Goal: Task Accomplishment & Management: Use online tool/utility

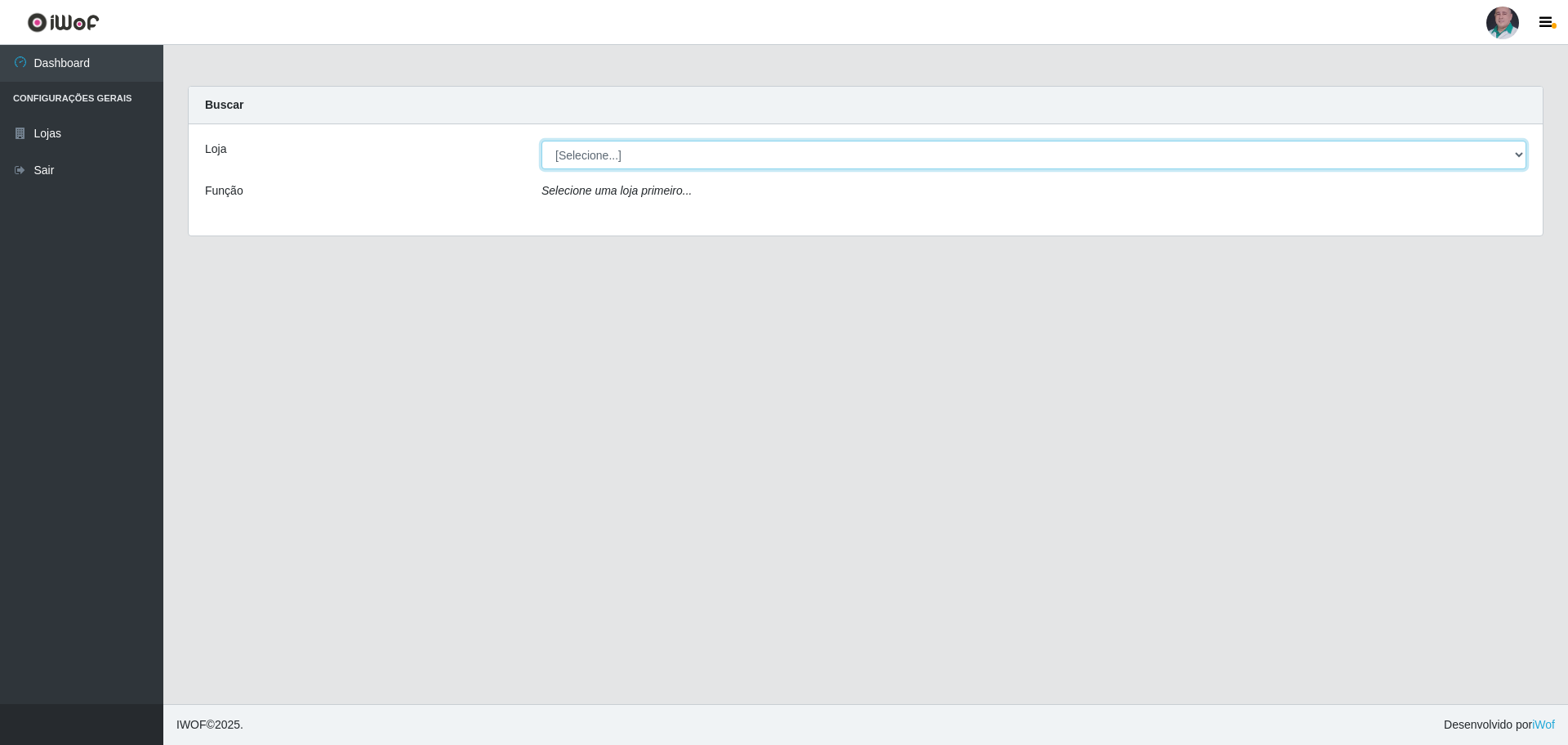
click at [678, 160] on select "[Selecione...] Mar Vermelho - Loja 05" at bounding box center [1034, 155] width 985 height 28
select select "252"
click at [542, 141] on select "[Selecione...] Mar Vermelho - Loja 05" at bounding box center [1034, 155] width 985 height 28
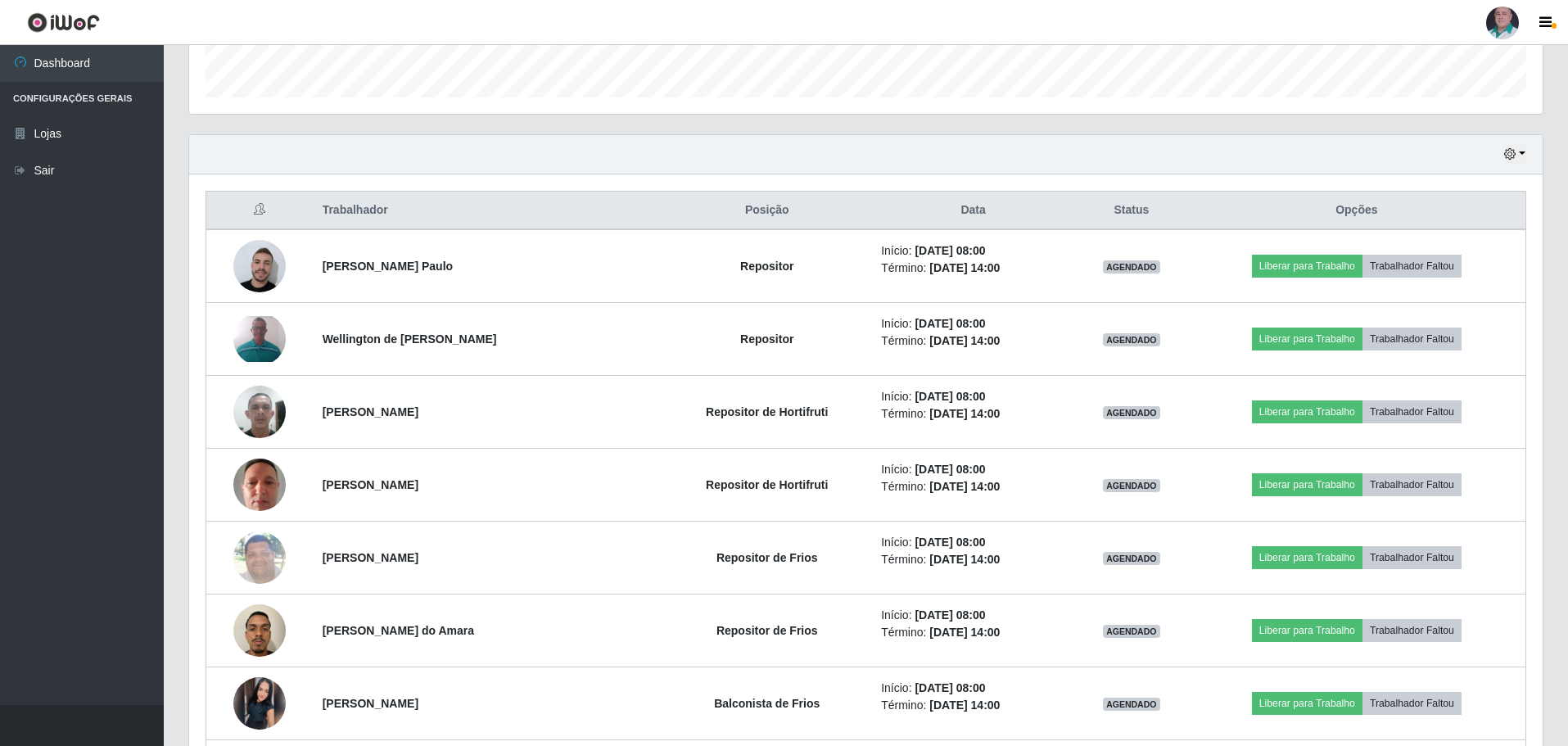
scroll to position [491, 0]
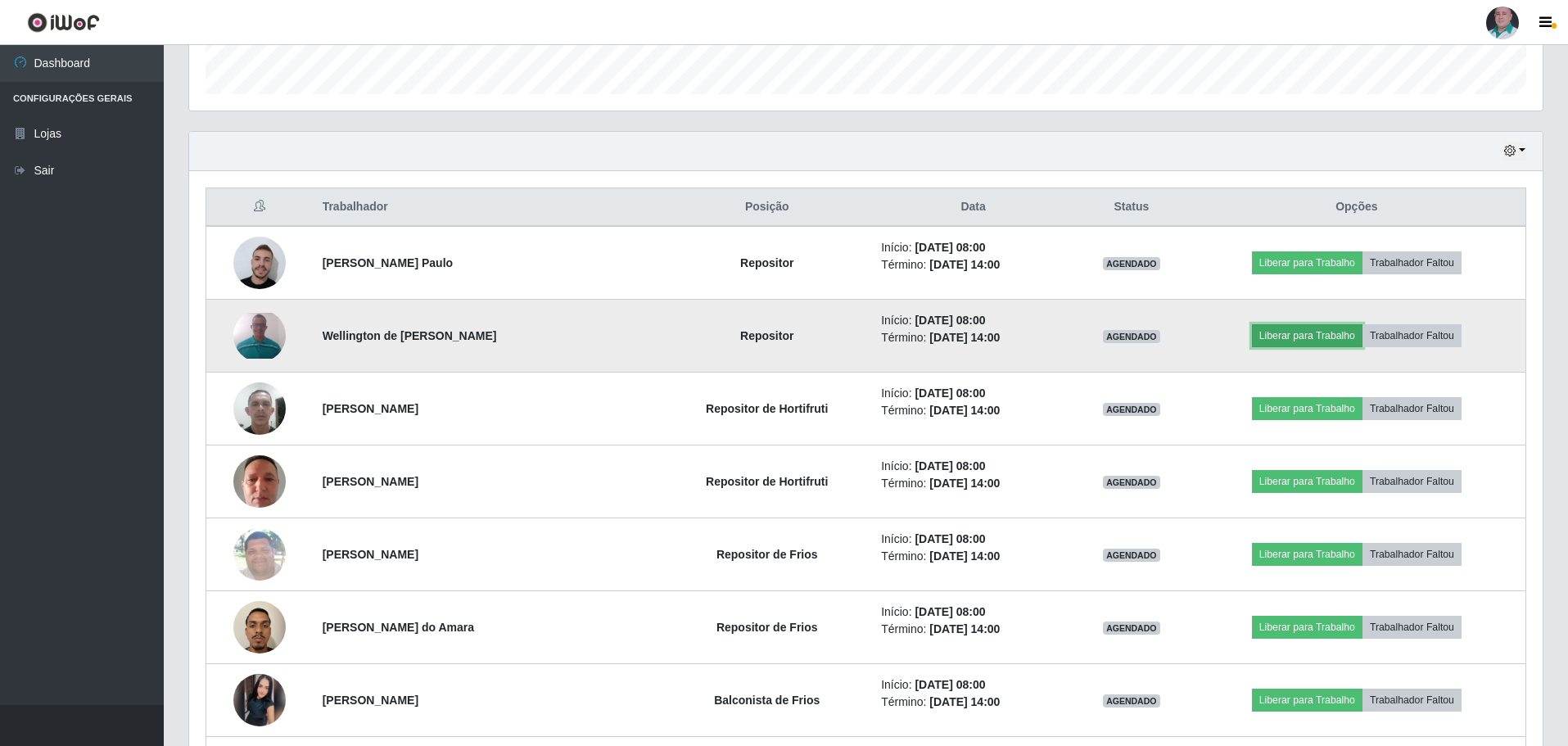
click at [1332, 327] on button "Liberar para Trabalho" at bounding box center [1307, 336] width 110 height 23
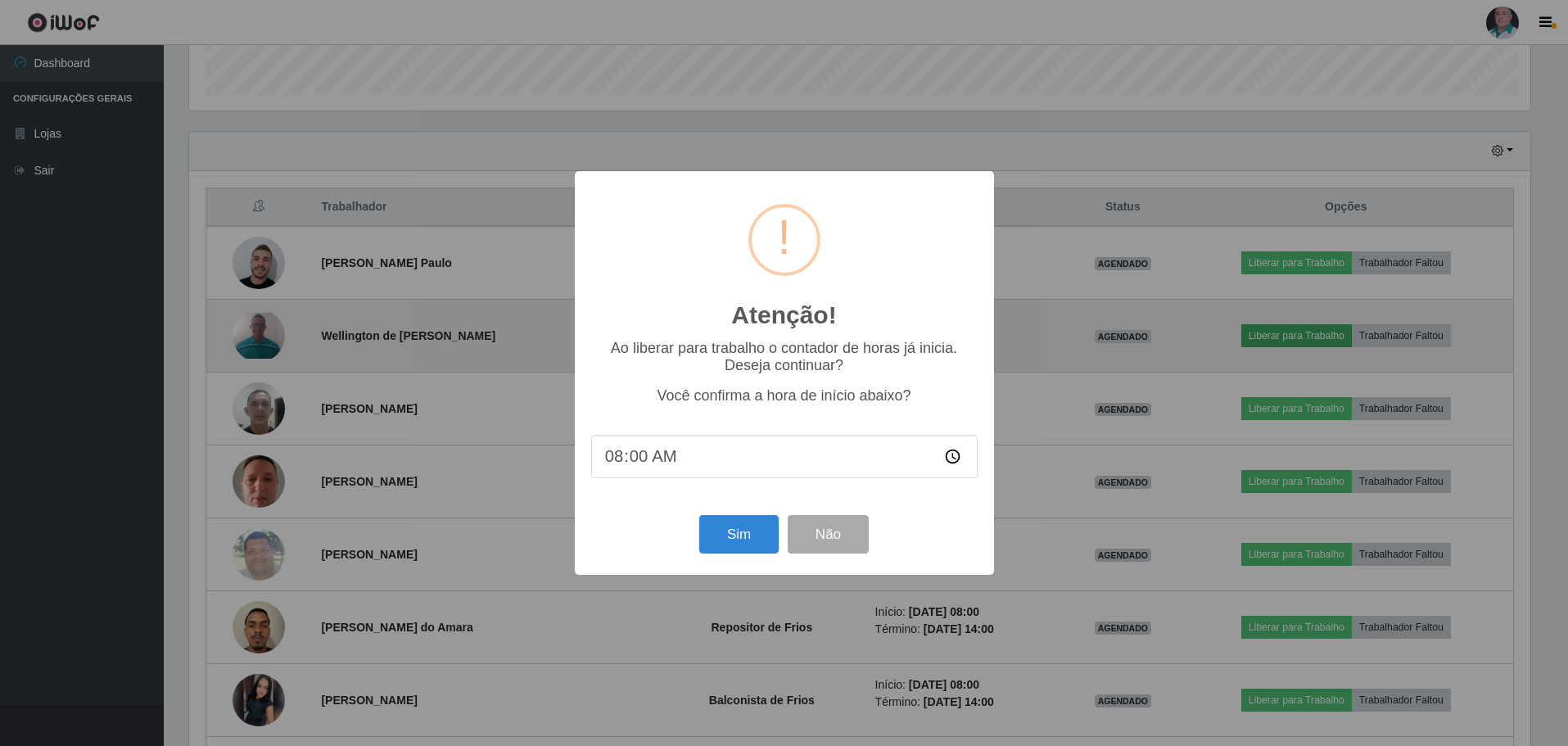
scroll to position [339, 1345]
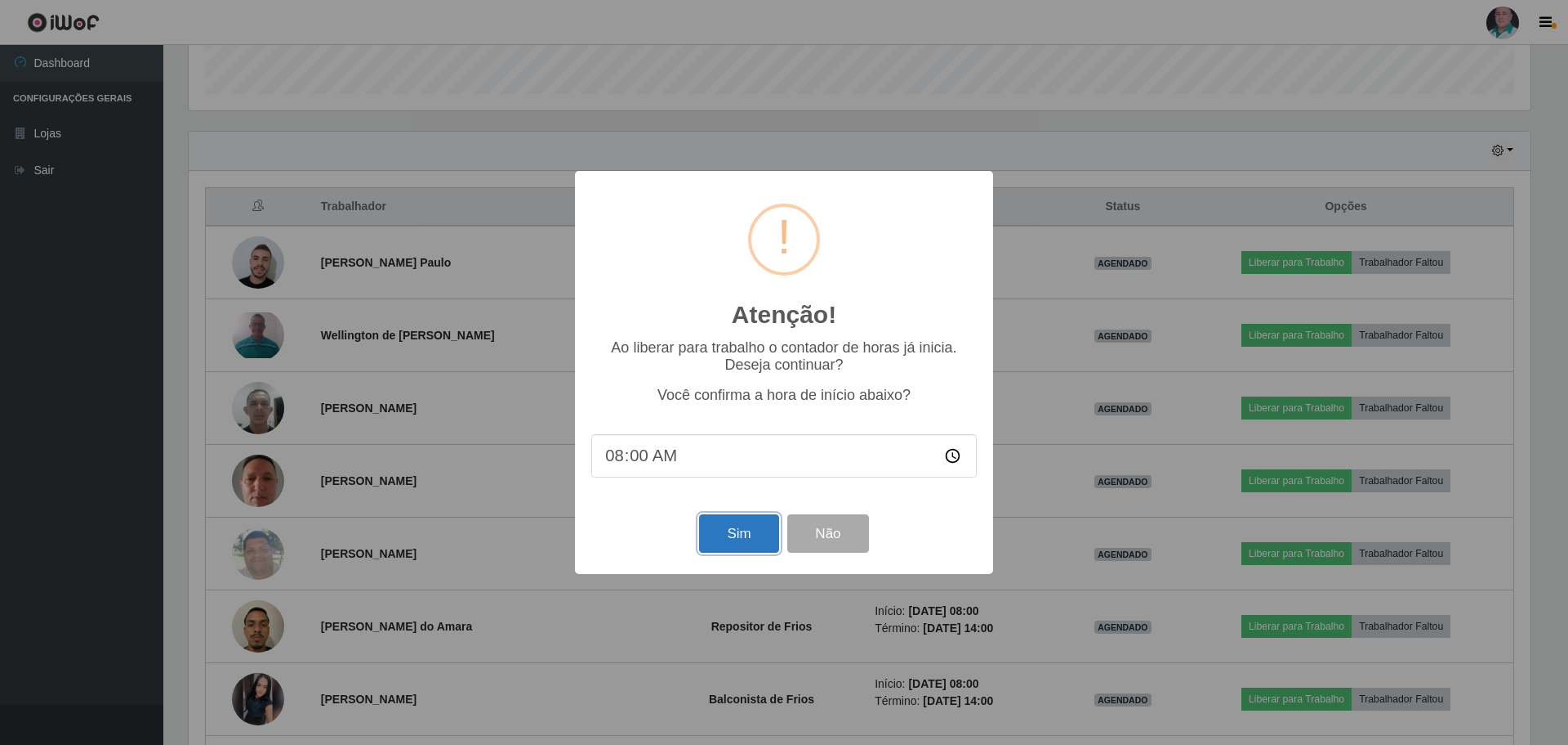
click at [737, 530] on button "Sim" at bounding box center [738, 533] width 79 height 38
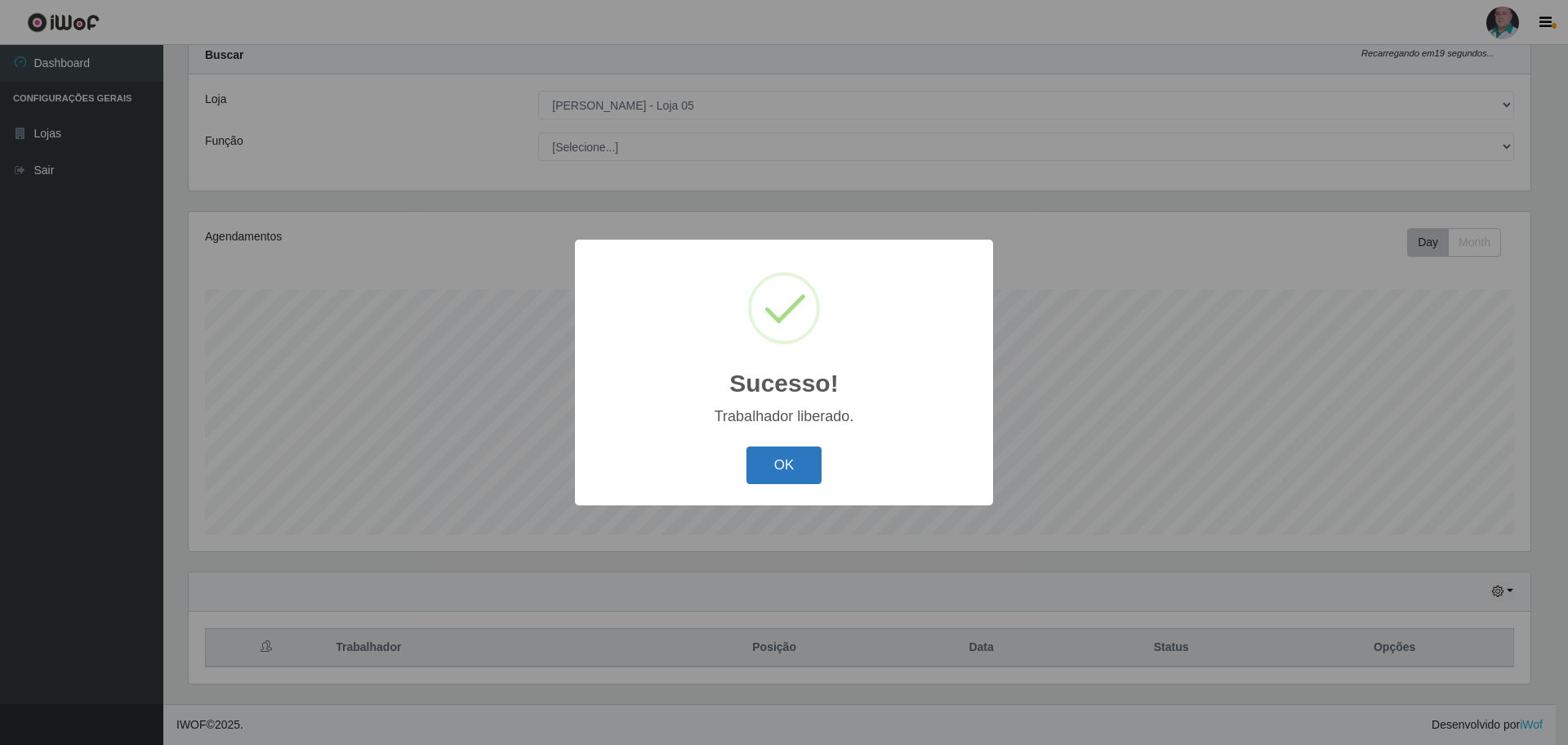
click at [780, 460] on button "OK" at bounding box center [784, 465] width 76 height 38
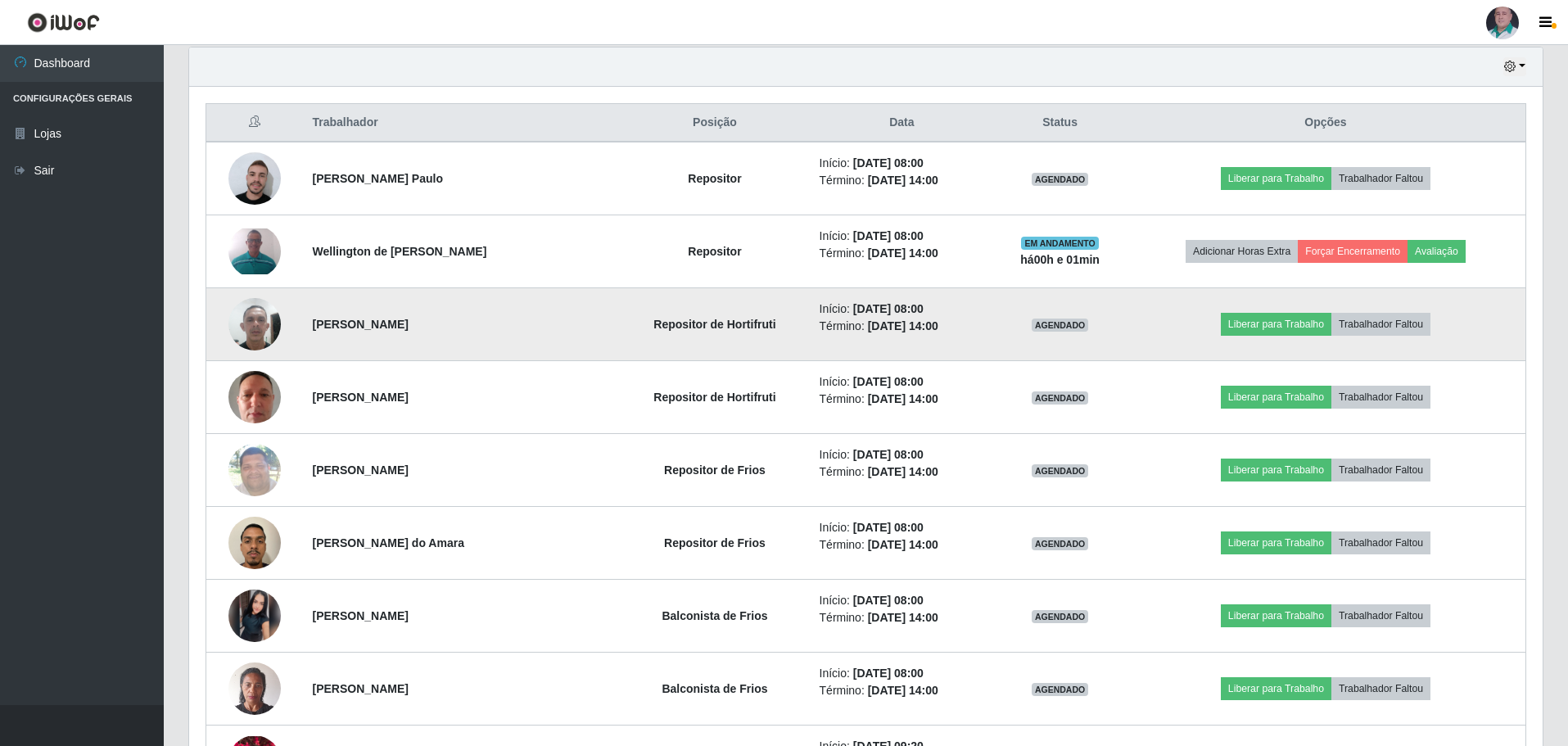
scroll to position [655, 0]
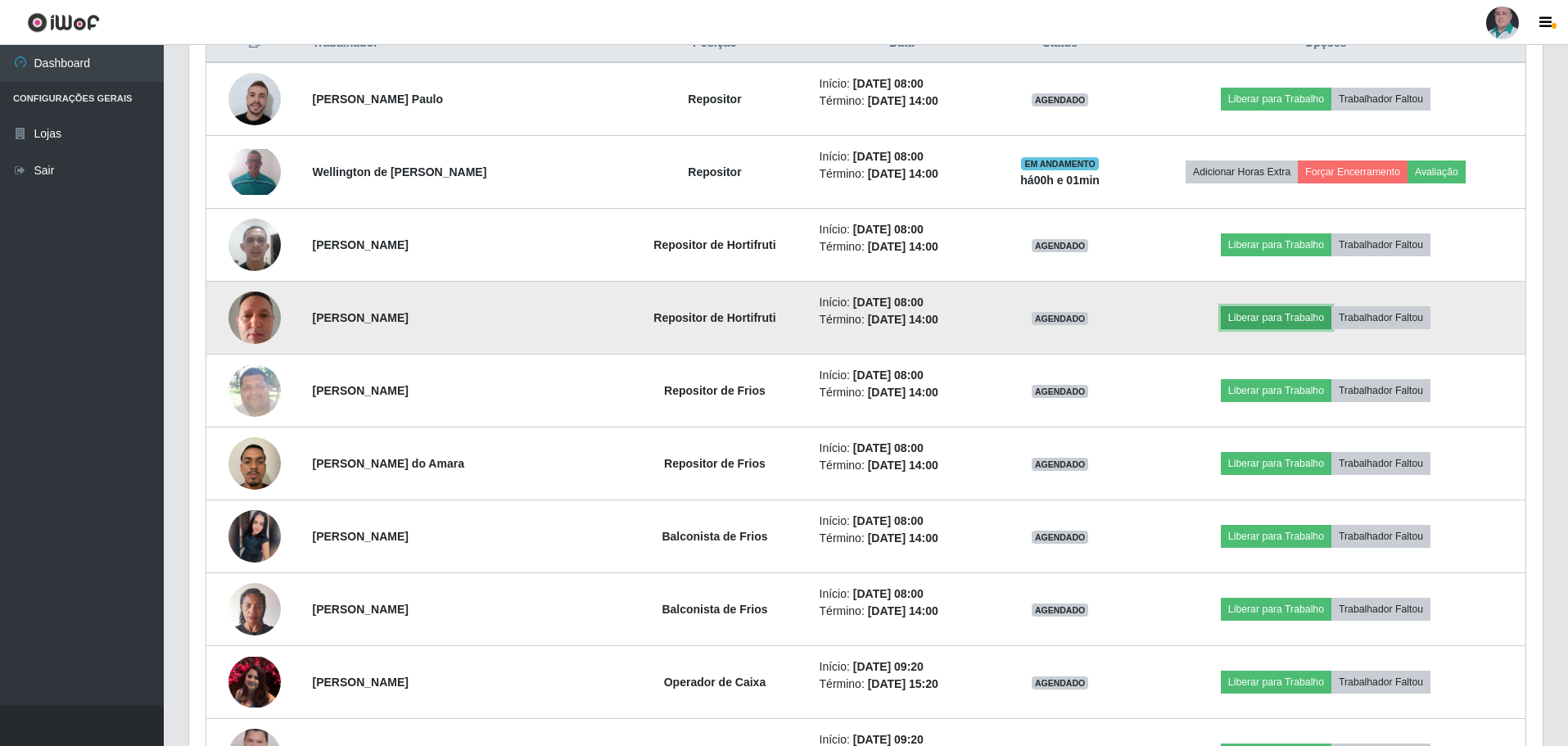
click at [1283, 326] on button "Liberar para Trabalho" at bounding box center [1276, 318] width 110 height 23
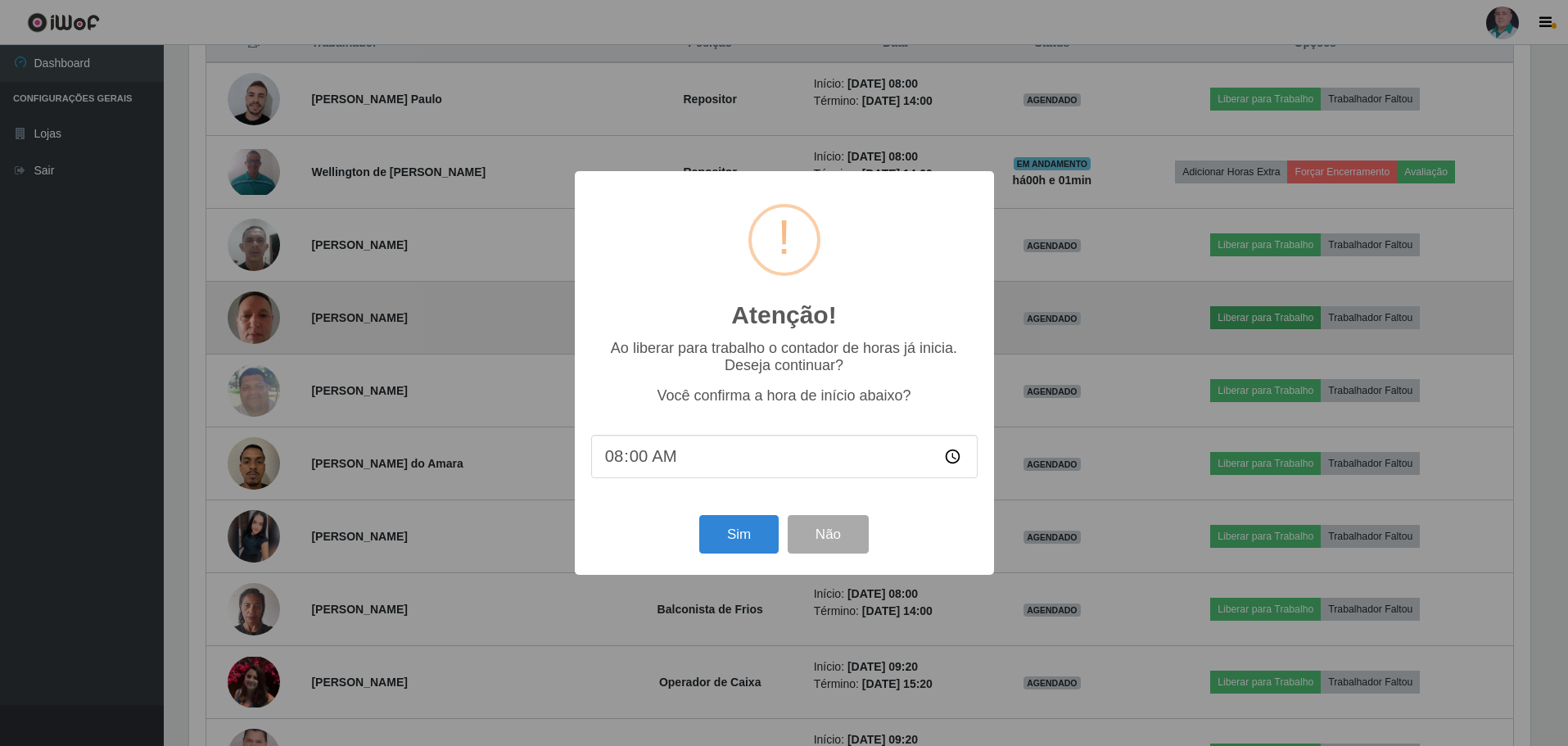
scroll to position [339, 1345]
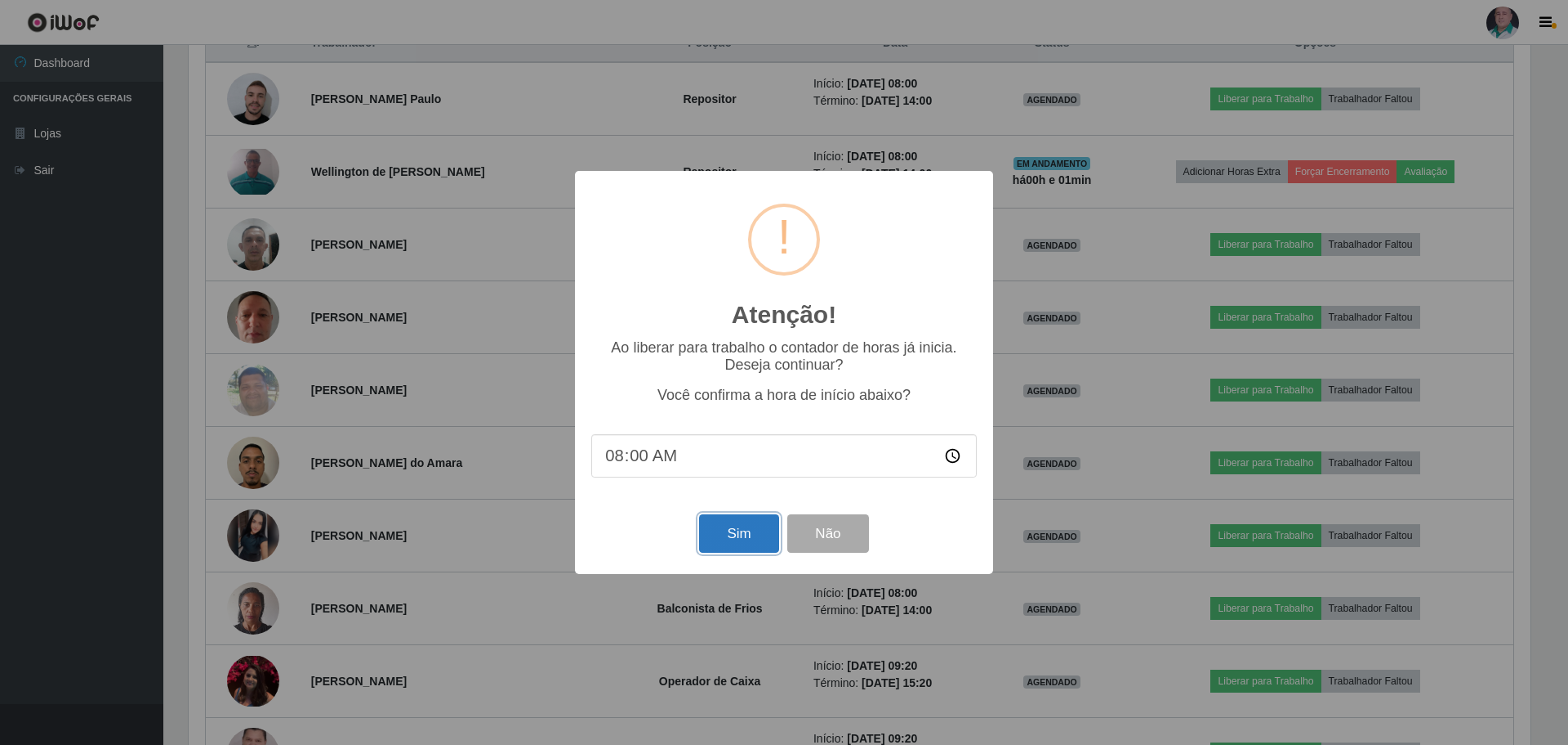
click at [729, 547] on button "Sim" at bounding box center [738, 533] width 79 height 38
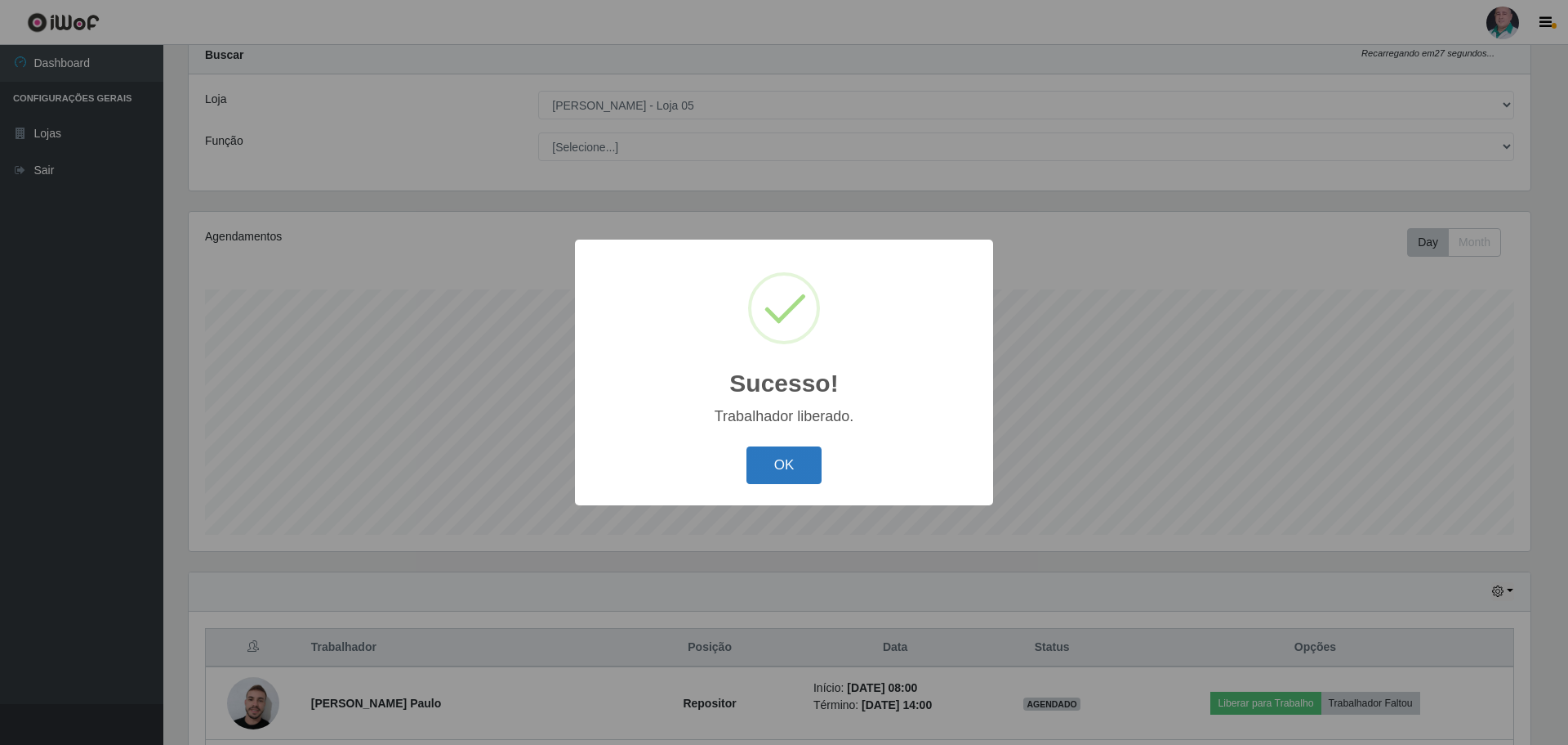
click at [758, 463] on button "OK" at bounding box center [784, 465] width 76 height 38
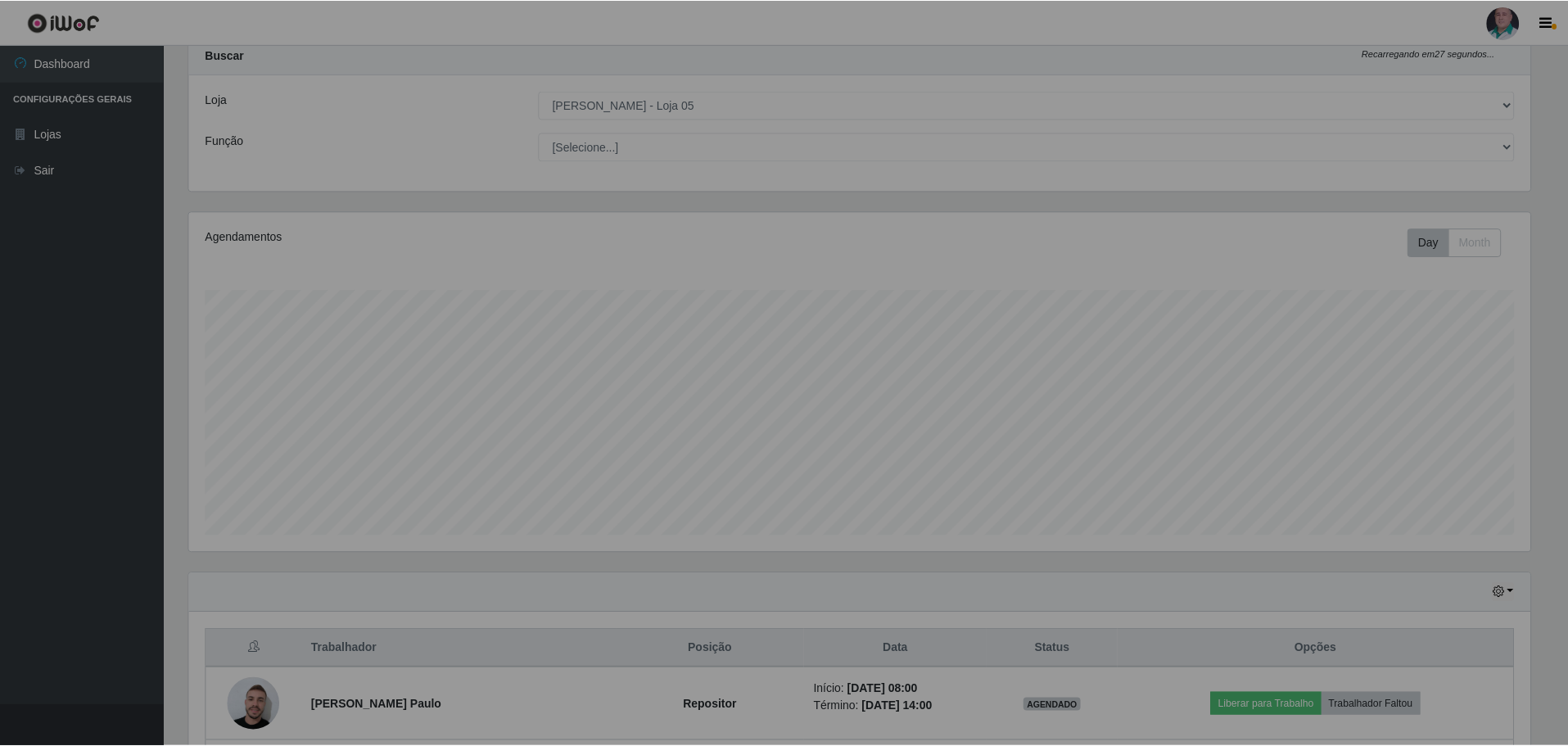
scroll to position [0, 0]
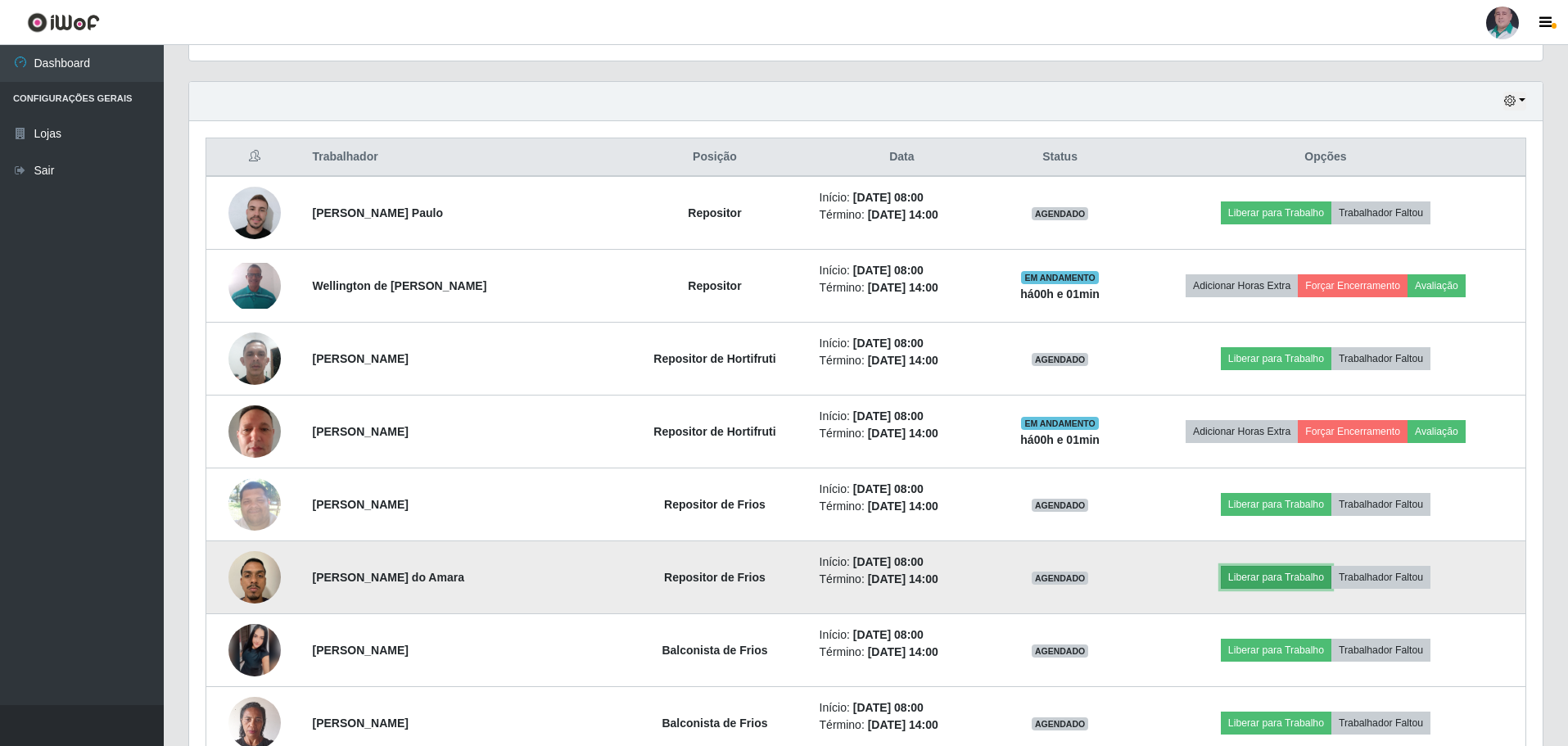
click at [1285, 575] on button "Liberar para Trabalho" at bounding box center [1276, 577] width 110 height 23
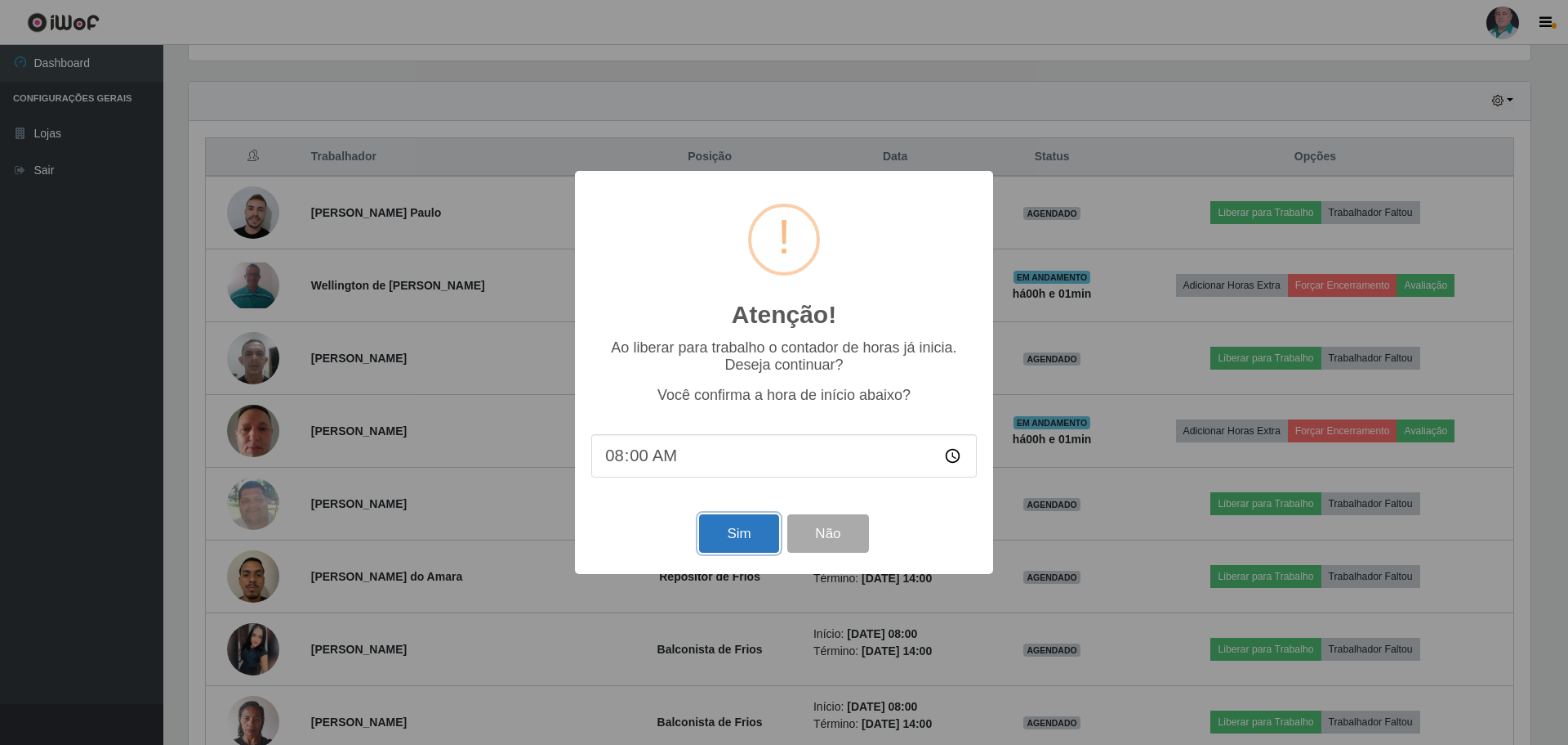
click at [728, 532] on button "Sim" at bounding box center [738, 533] width 79 height 38
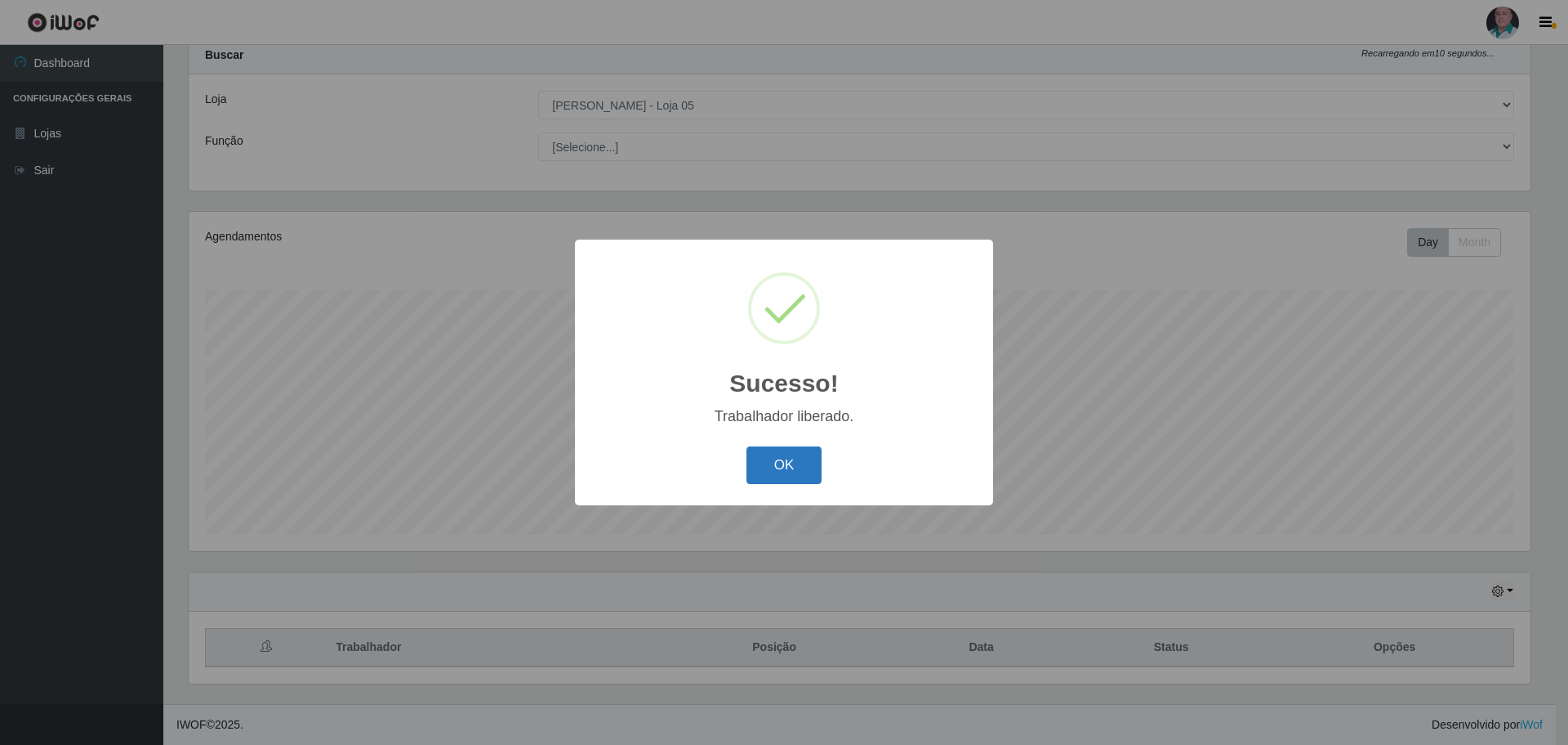
click at [771, 464] on button "OK" at bounding box center [784, 465] width 76 height 38
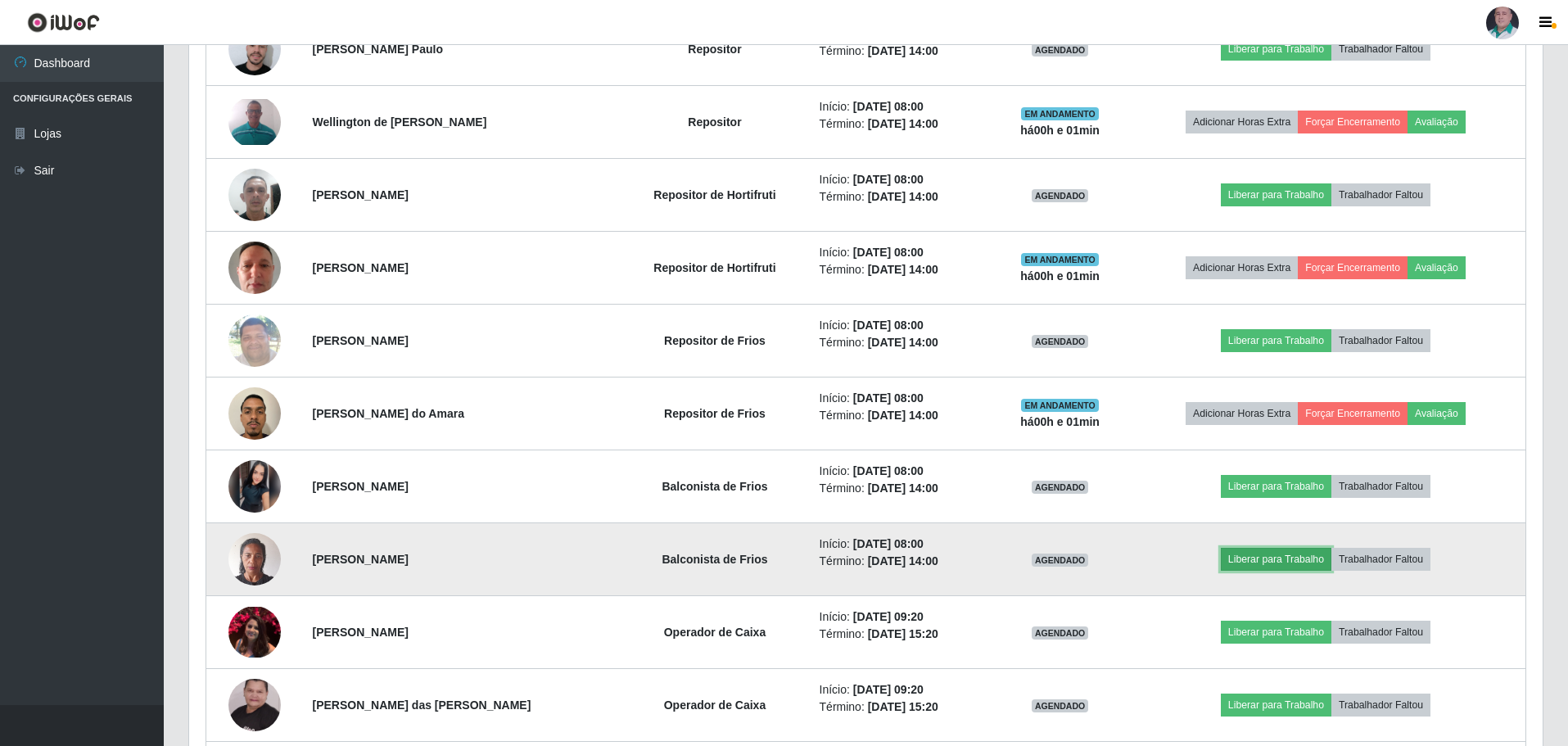
click at [1285, 557] on button "Liberar para Trabalho" at bounding box center [1276, 560] width 110 height 23
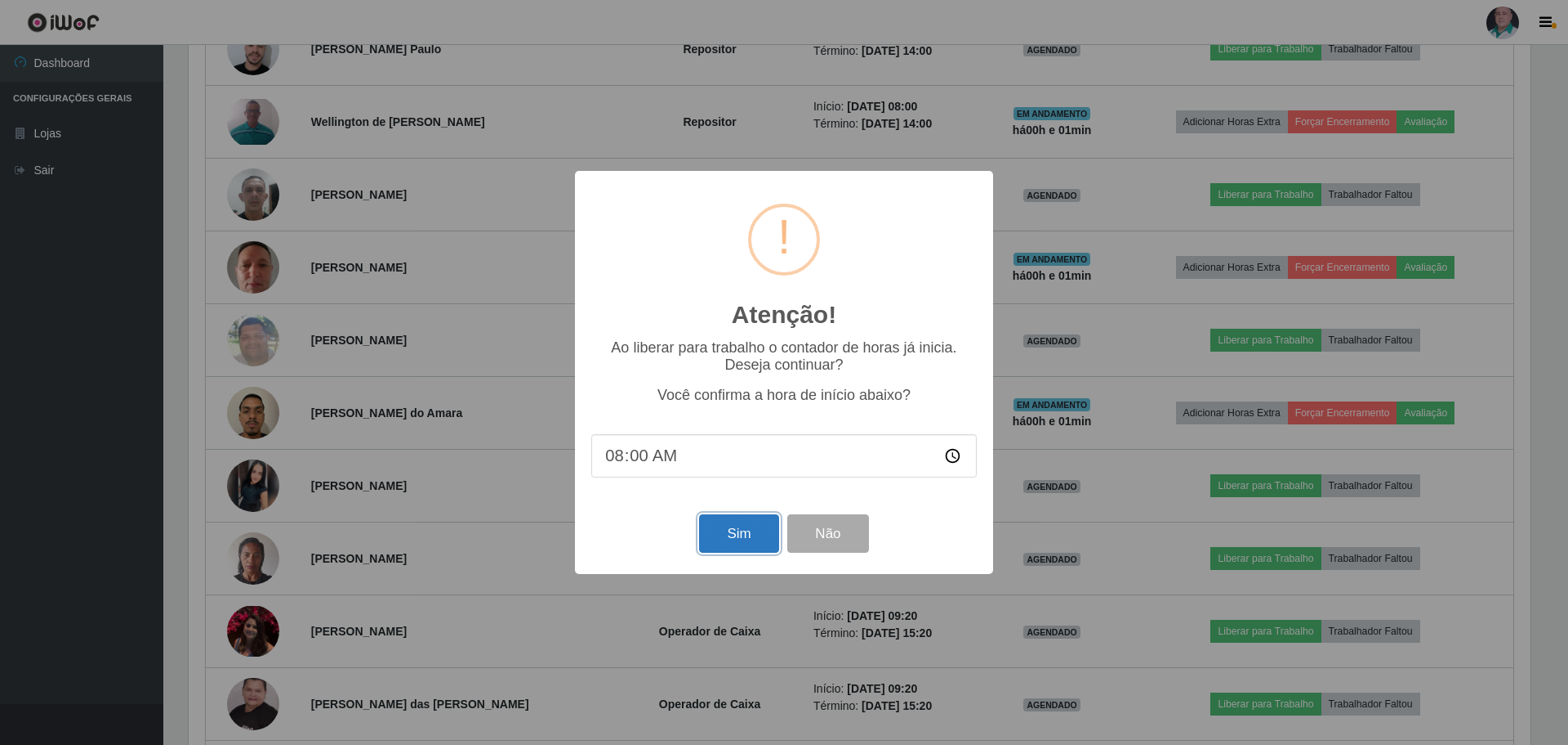
click at [727, 529] on button "Sim" at bounding box center [738, 533] width 79 height 38
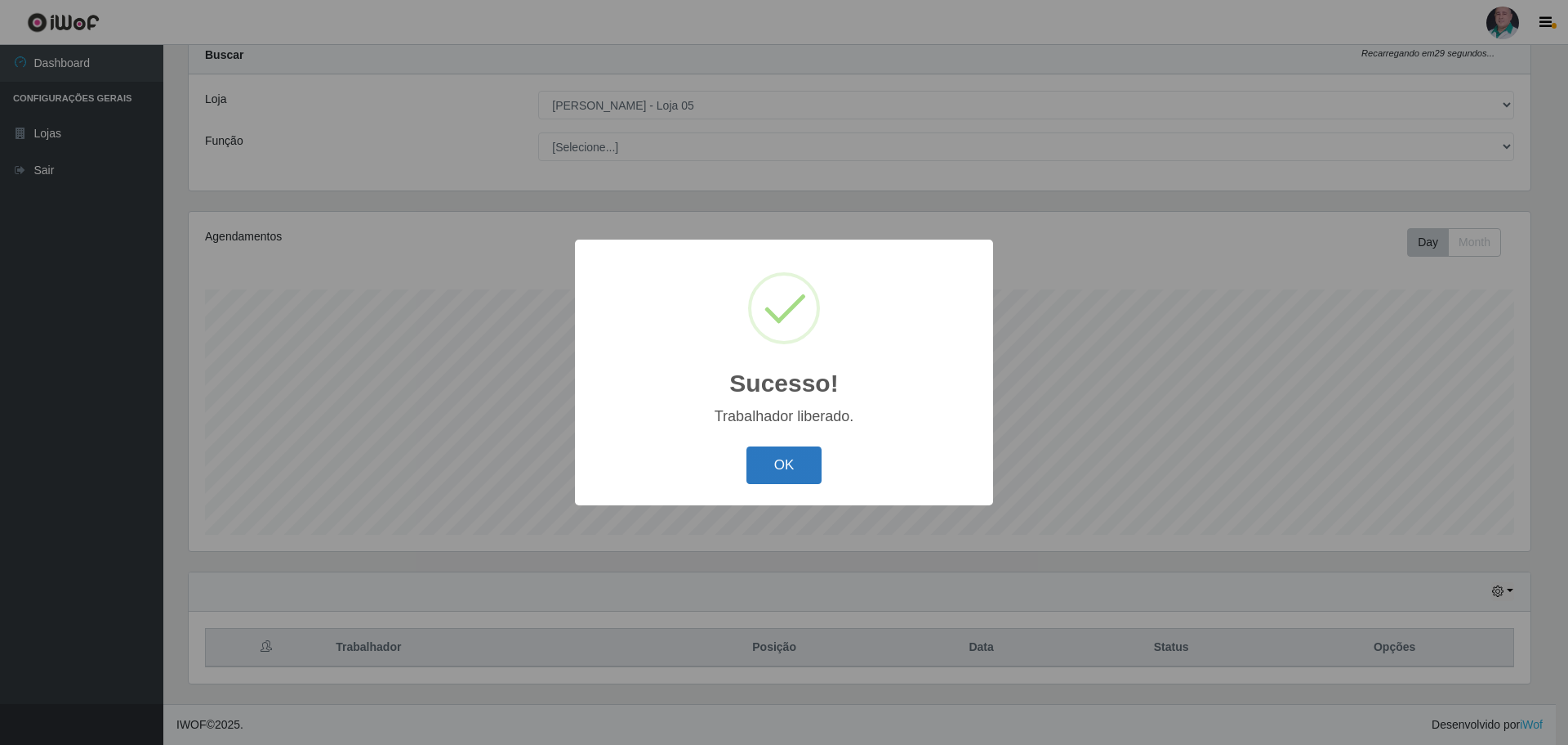
click at [790, 464] on button "OK" at bounding box center [784, 465] width 76 height 38
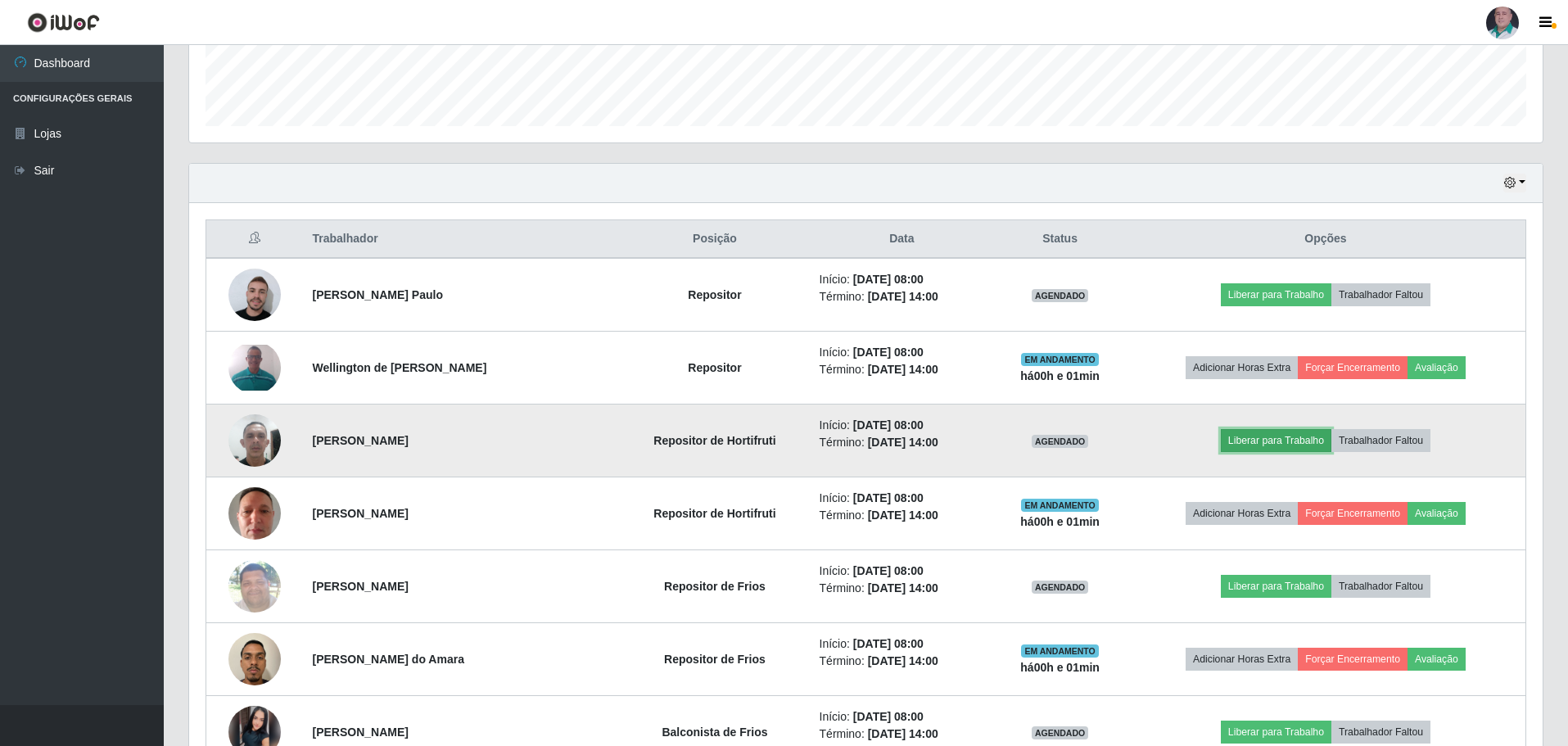
click at [1287, 440] on button "Liberar para Trabalho" at bounding box center [1276, 440] width 110 height 23
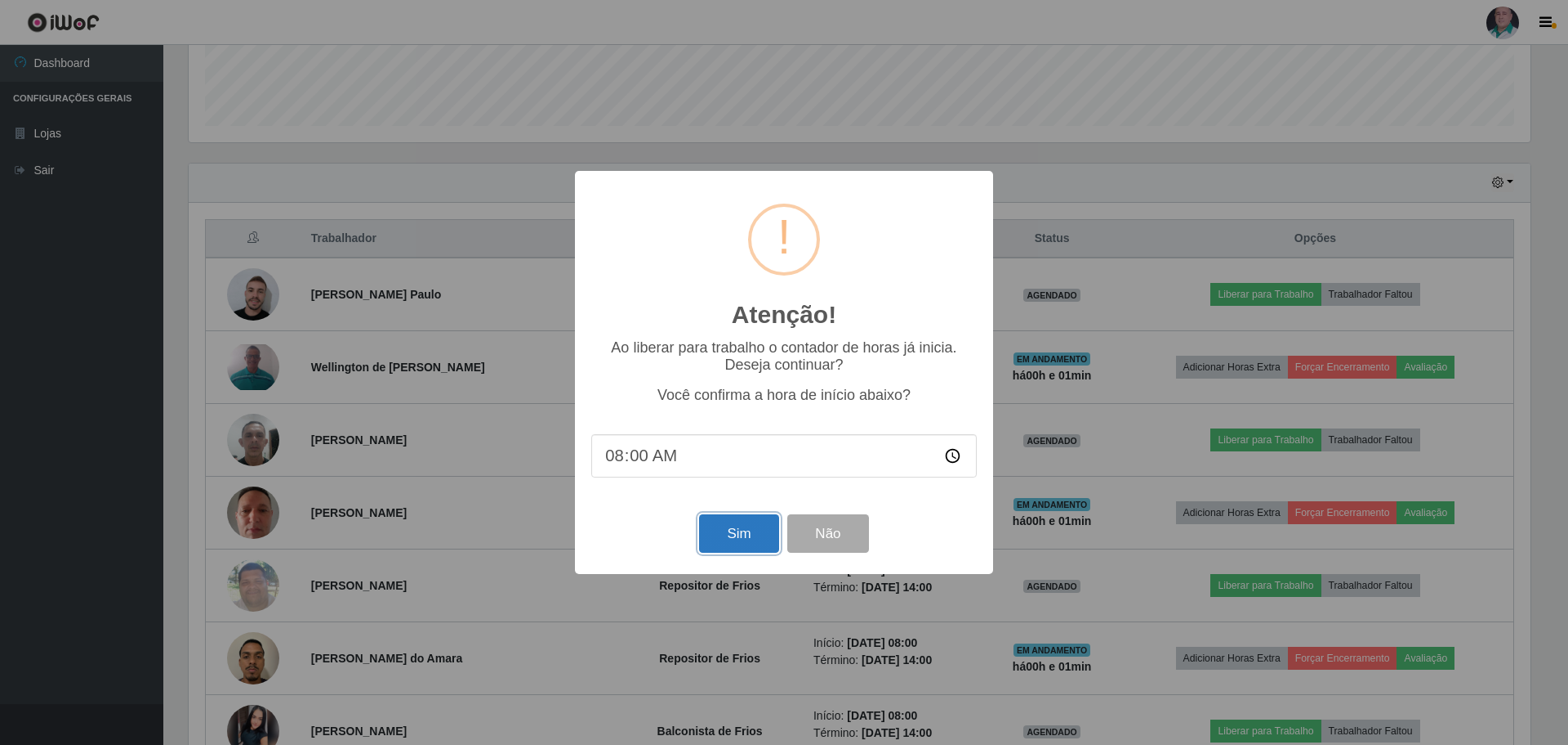
click at [744, 531] on button "Sim" at bounding box center [738, 533] width 79 height 38
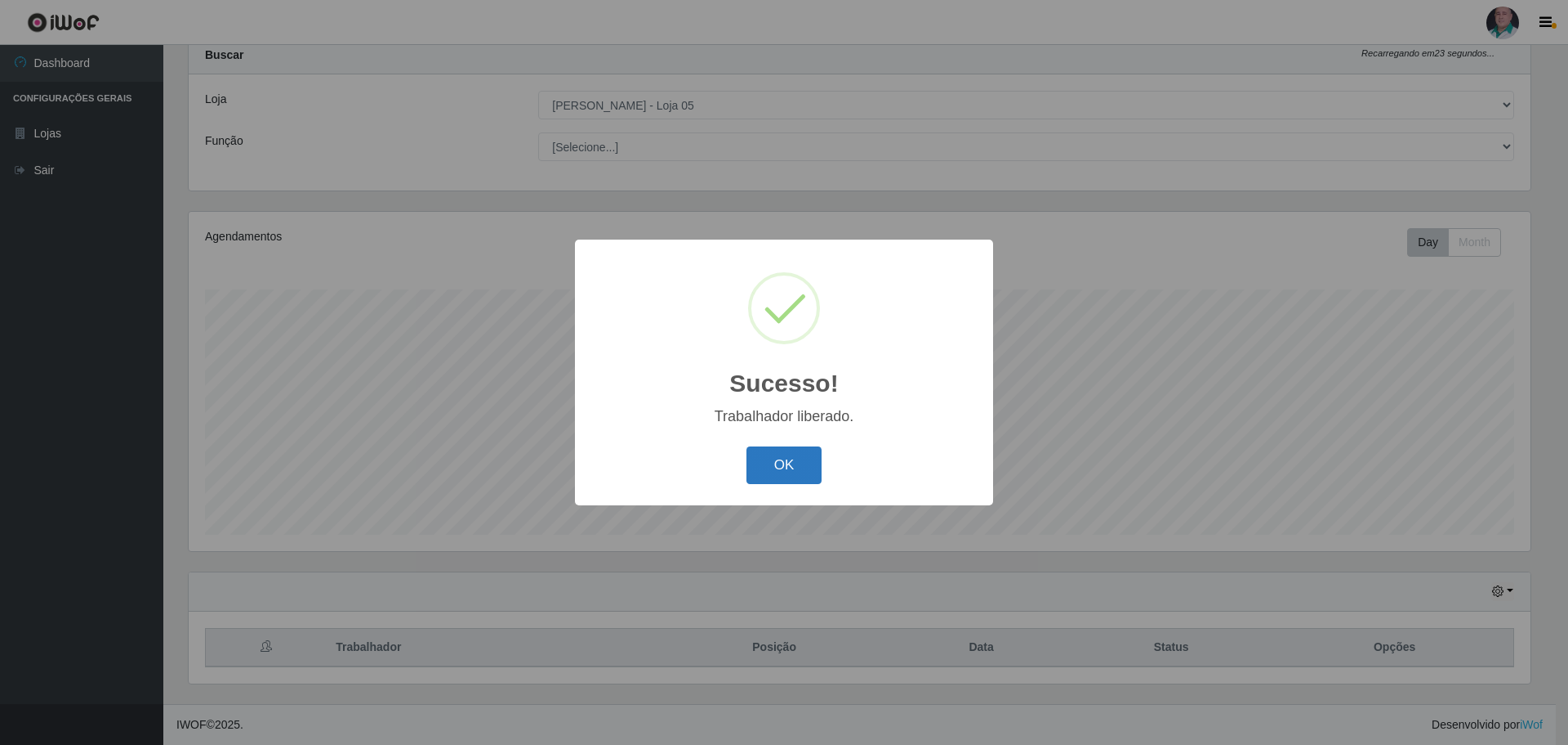
click at [774, 457] on button "OK" at bounding box center [784, 465] width 76 height 38
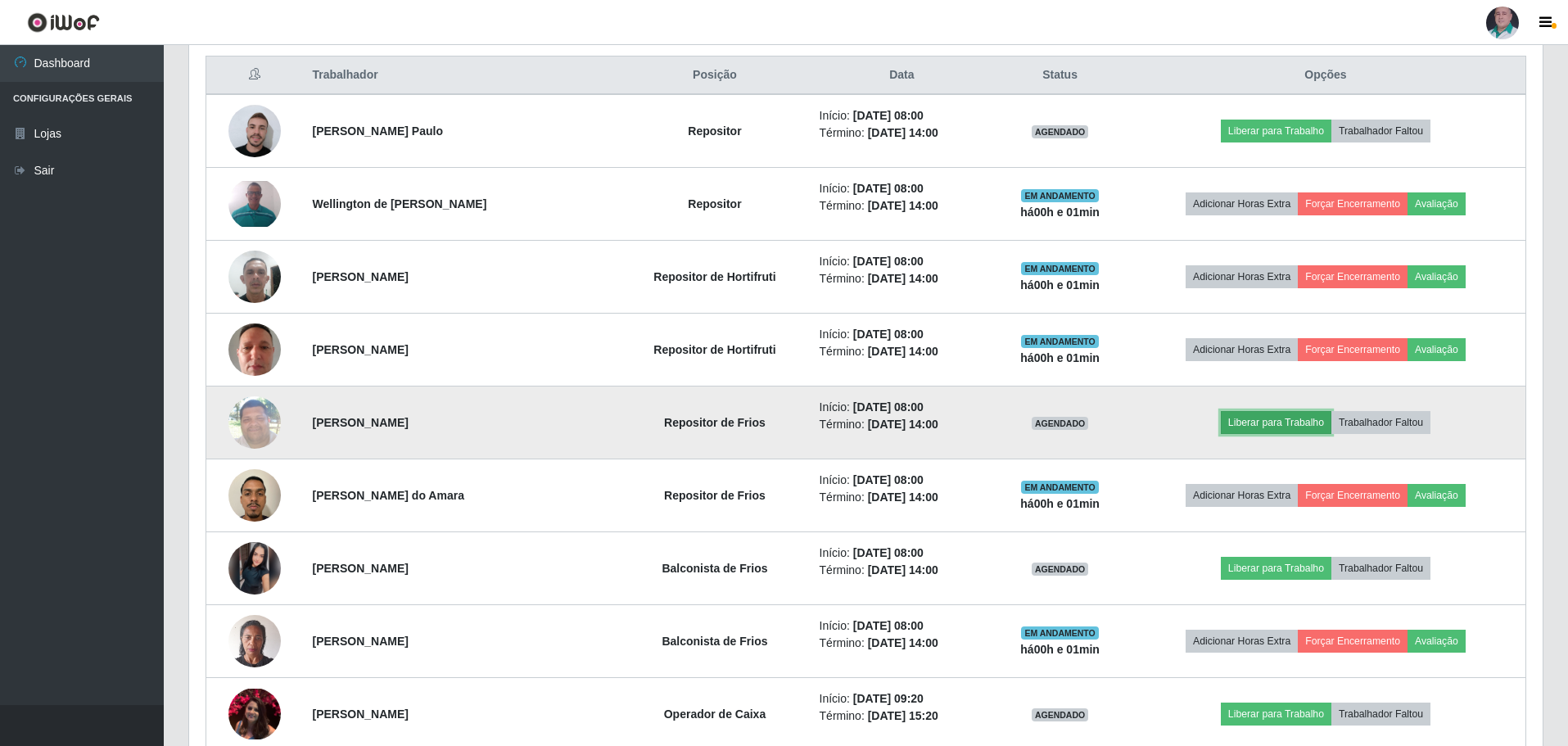
click at [1285, 423] on button "Liberar para Trabalho" at bounding box center [1276, 423] width 110 height 23
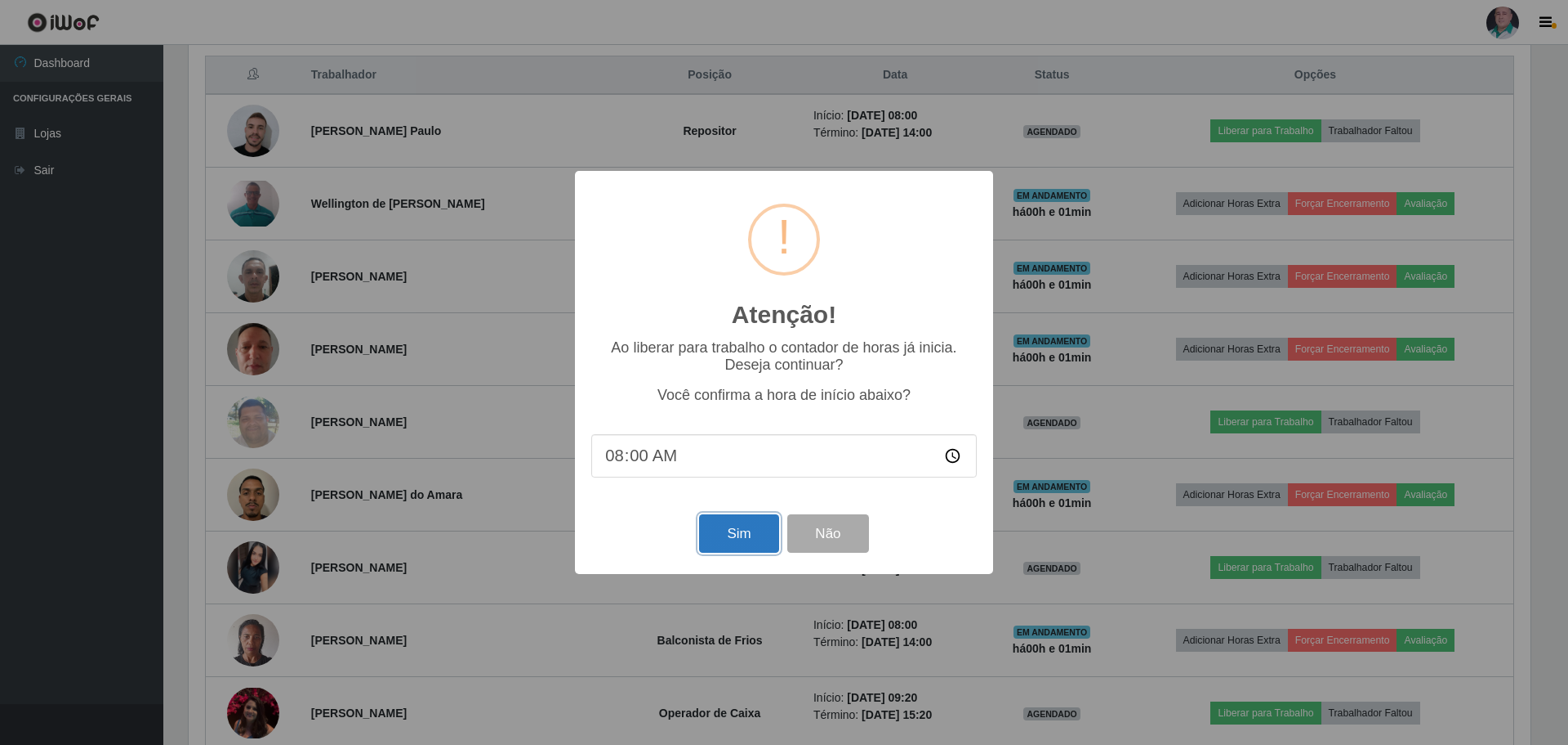
click at [719, 527] on button "Sim" at bounding box center [738, 533] width 79 height 38
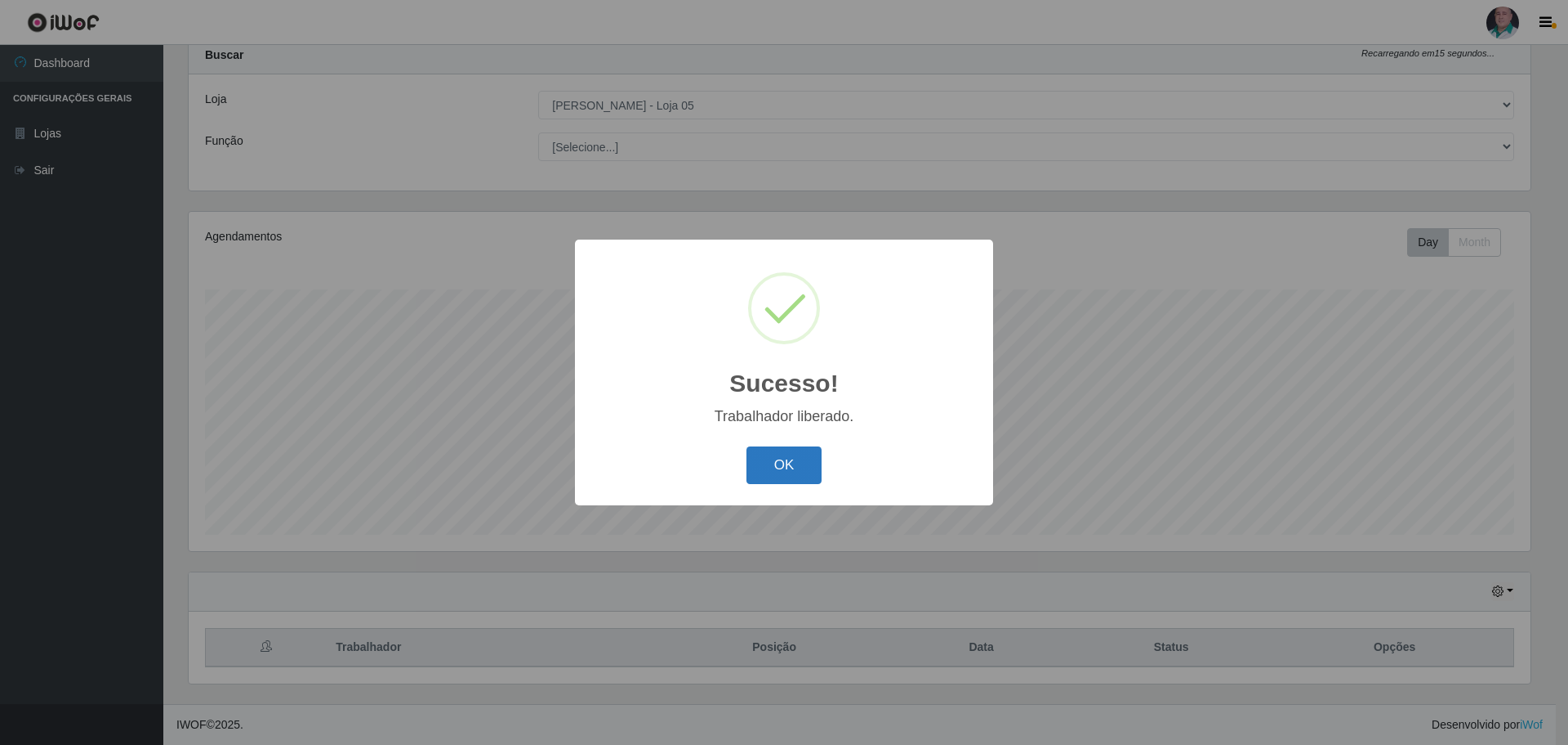
click at [773, 471] on button "OK" at bounding box center [784, 465] width 76 height 38
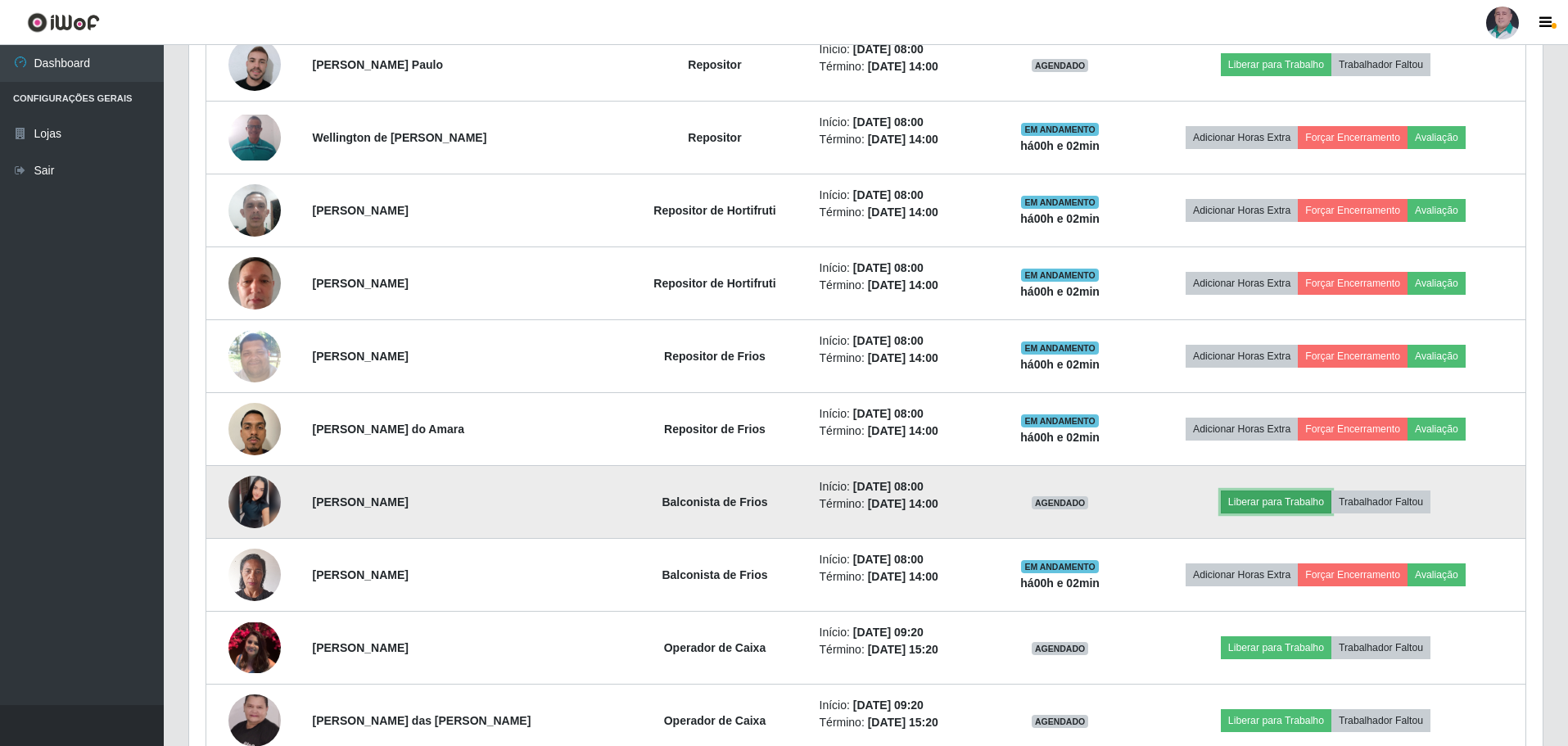
click at [1297, 496] on button "Liberar para Trabalho" at bounding box center [1276, 502] width 110 height 23
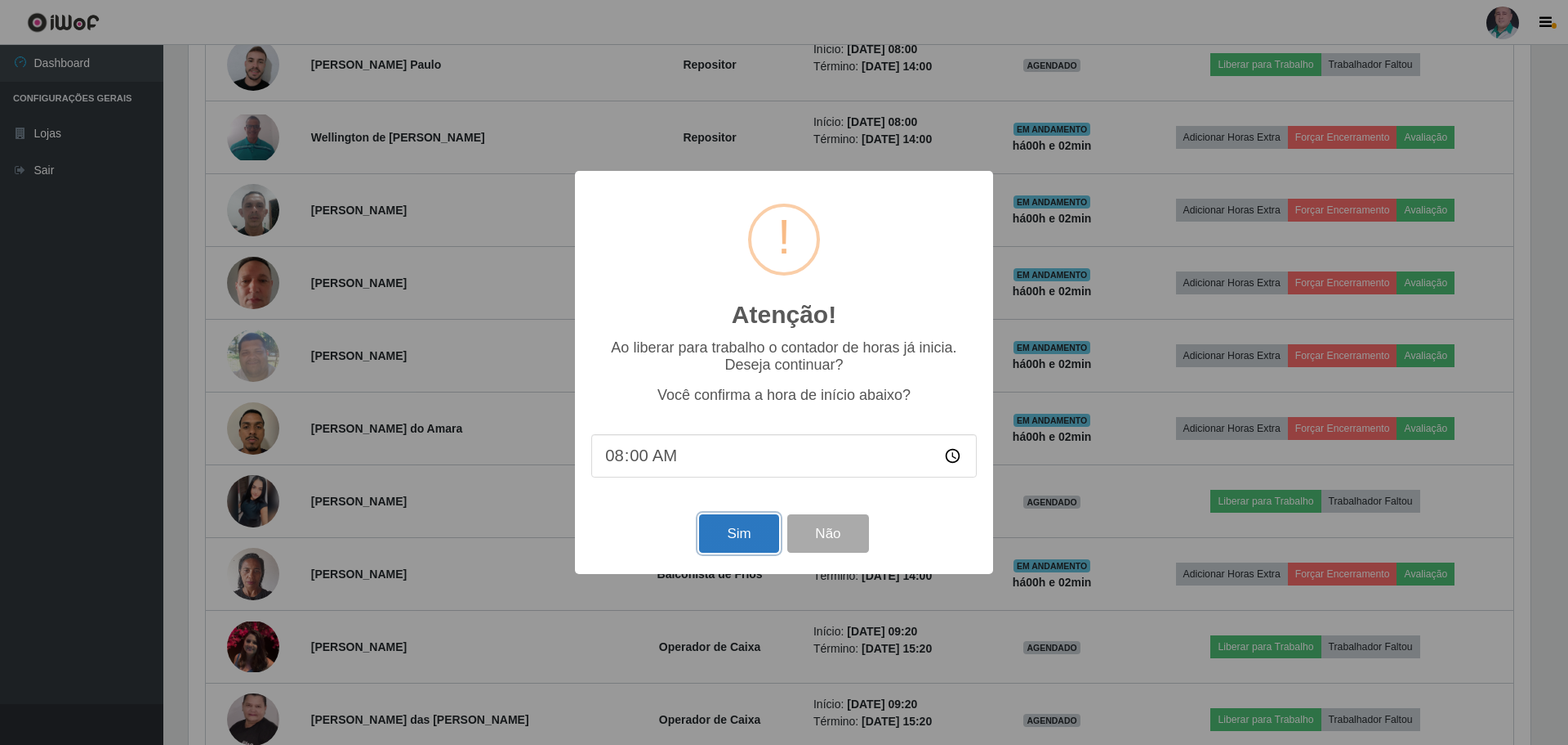
click at [709, 542] on button "Sim" at bounding box center [738, 533] width 79 height 38
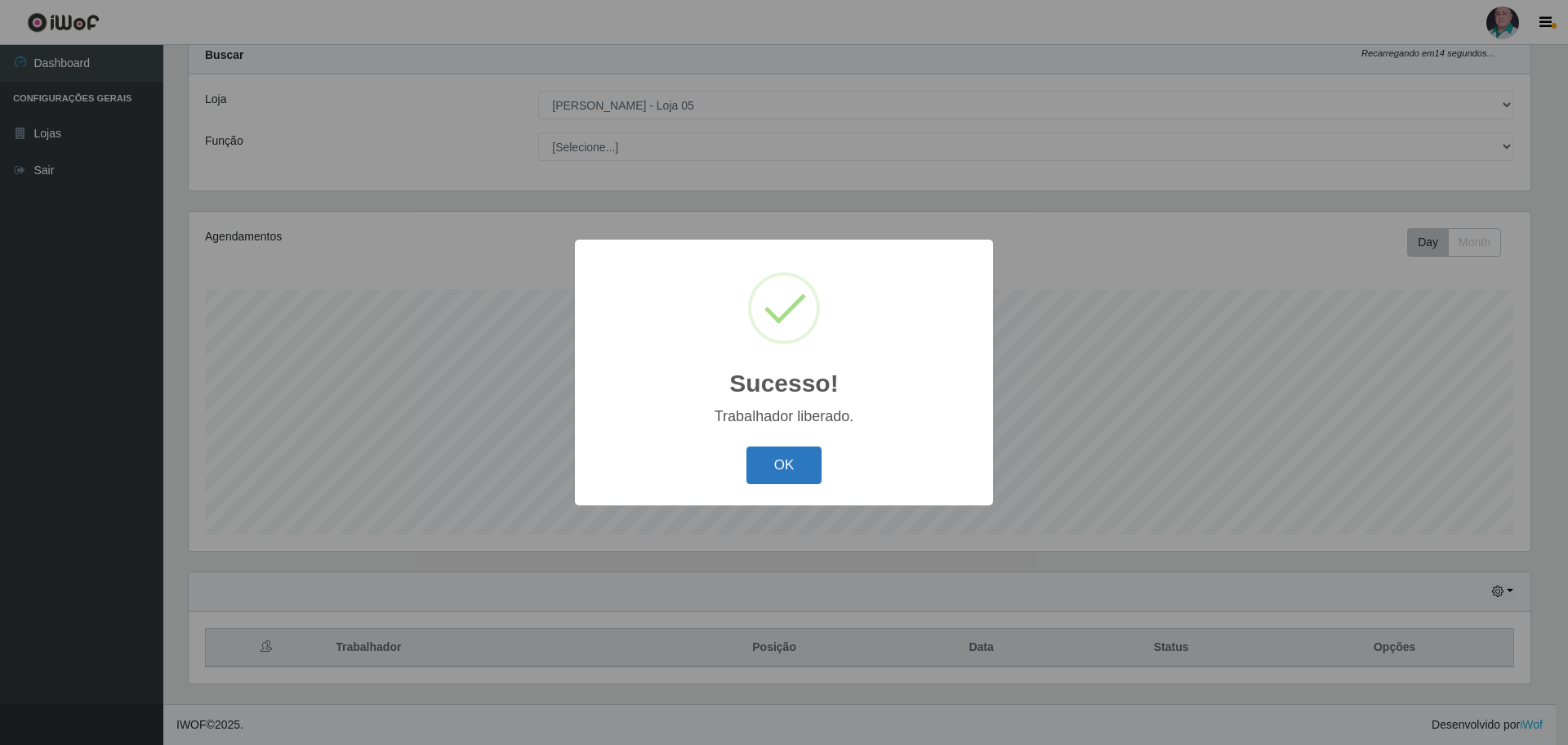
click at [784, 467] on button "OK" at bounding box center [784, 465] width 76 height 38
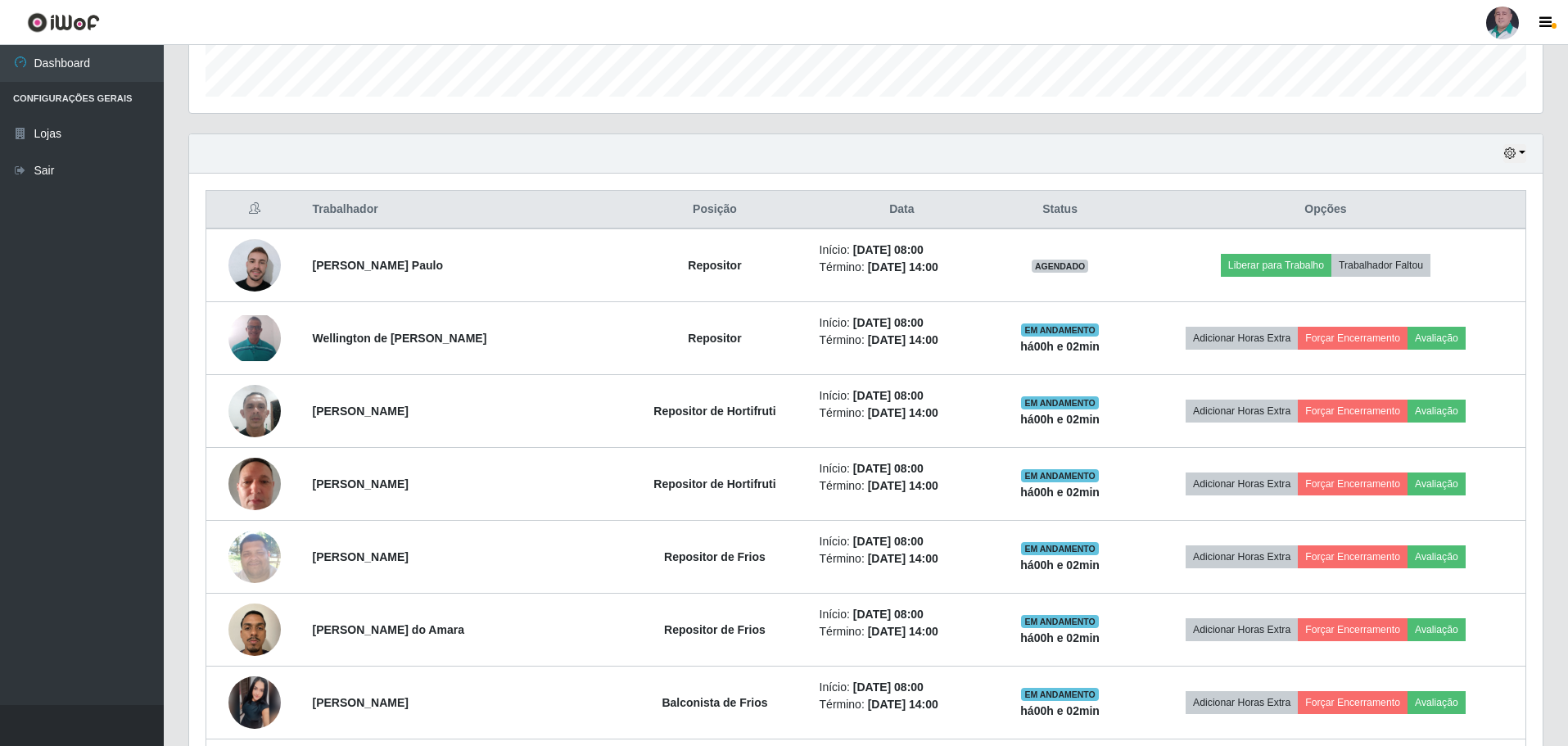
scroll to position [459, 0]
